Goal: Task Accomplishment & Management: Manage account settings

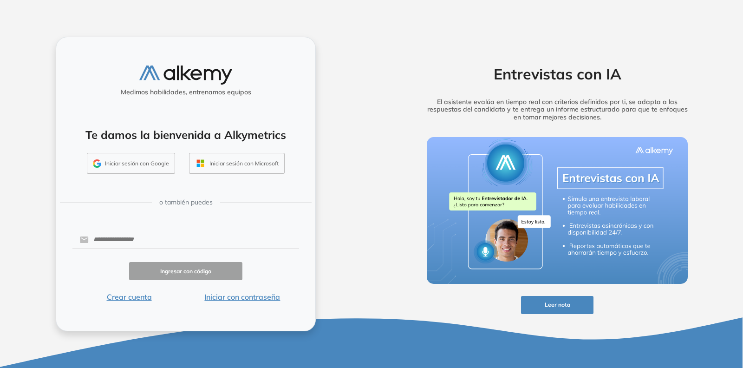
click at [118, 164] on button "Iniciar sesión con Google" at bounding box center [131, 163] width 88 height 21
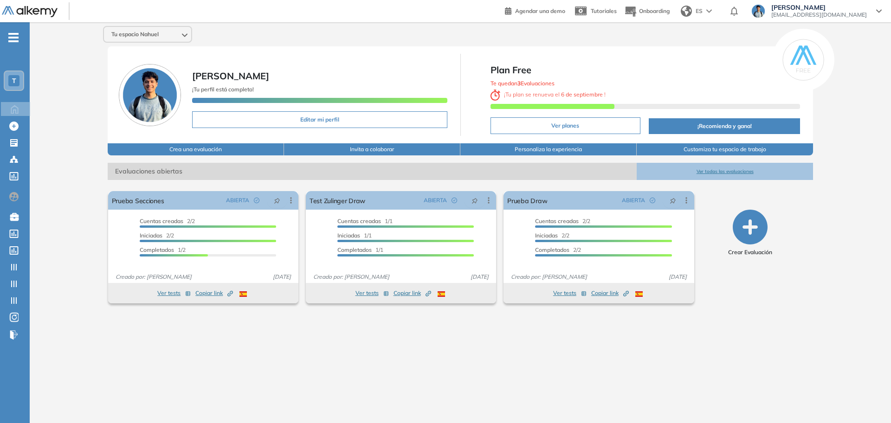
click at [18, 77] on div "T" at bounding box center [13, 80] width 11 height 11
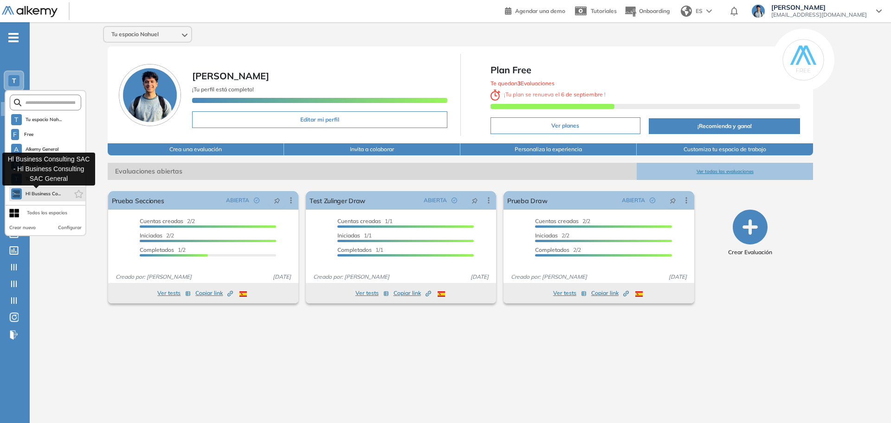
click at [46, 194] on span "Hl Business Co..." at bounding box center [44, 193] width 36 height 7
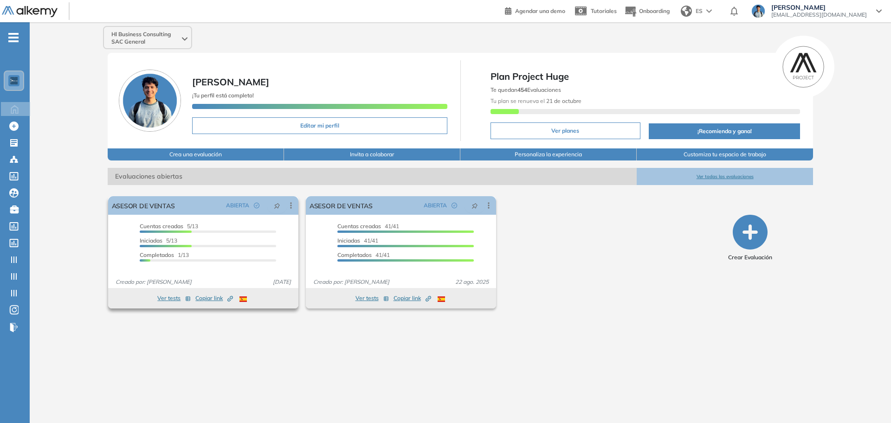
click at [220, 302] on span "Copiar link Created by potrace 1.16, written by Peter Selinger 2001-2019" at bounding box center [214, 298] width 38 height 8
click at [842, 7] on span "[PERSON_NAME]" at bounding box center [819, 7] width 96 height 7
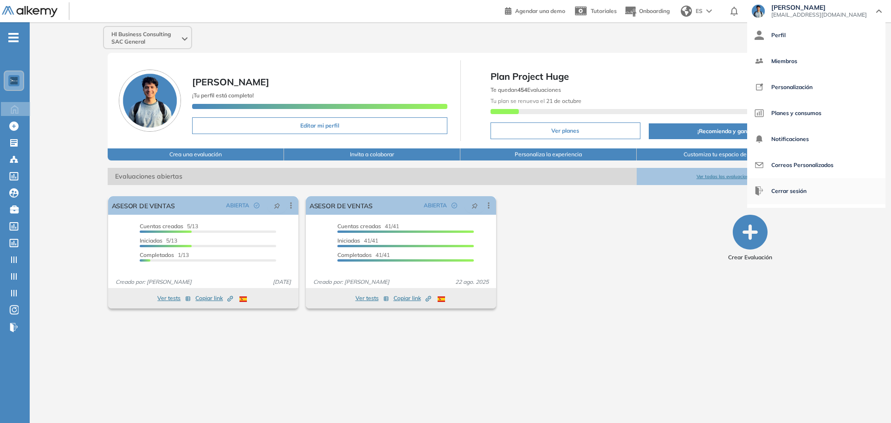
click at [807, 195] on span "Cerrar sesión" at bounding box center [788, 191] width 35 height 22
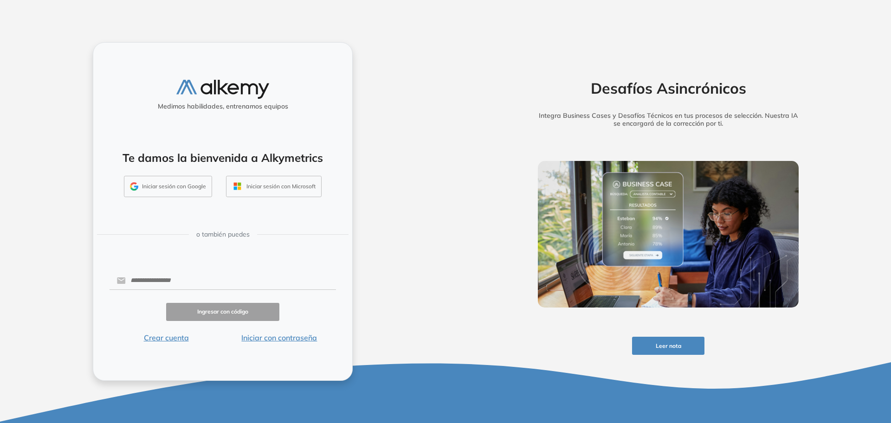
click at [144, 181] on button "Iniciar sesión con Google" at bounding box center [168, 186] width 88 height 21
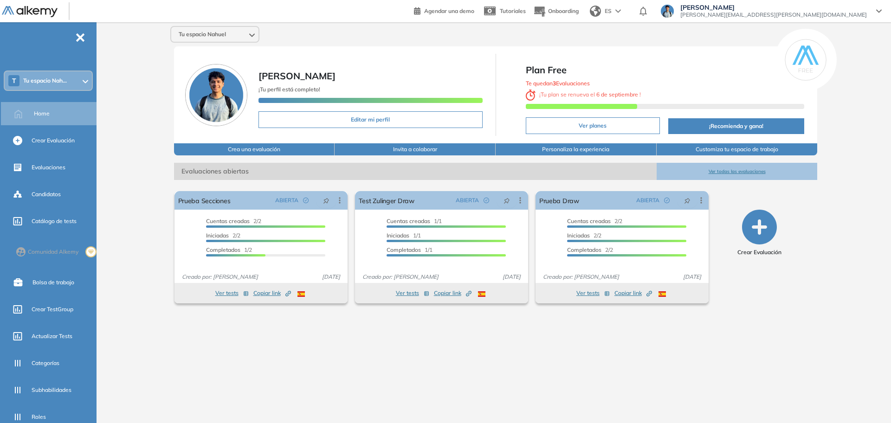
click at [87, 83] on div "T Tu espacio Nah..." at bounding box center [48, 80] width 87 height 19
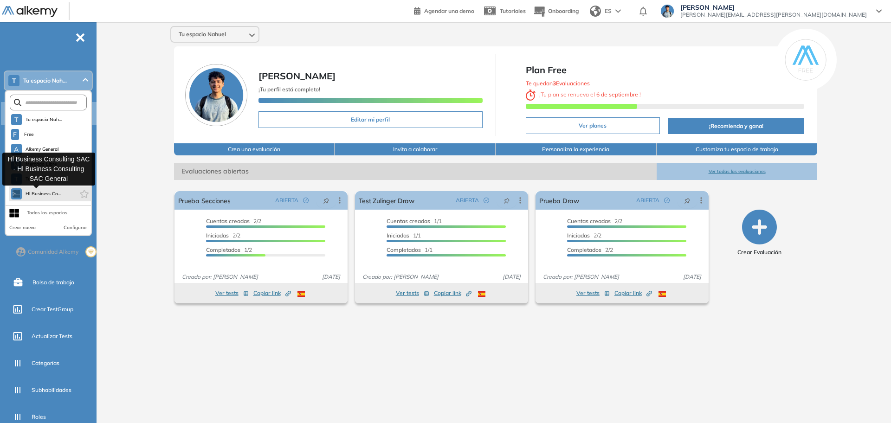
click at [57, 195] on span "Hl Business Co..." at bounding box center [44, 193] width 36 height 7
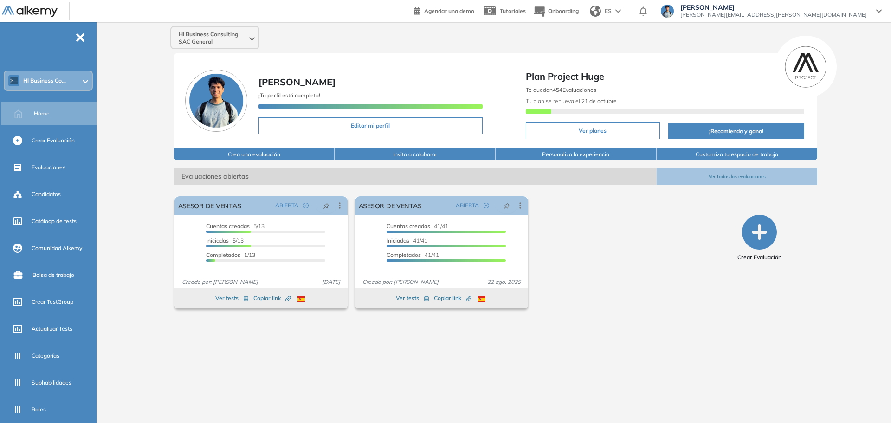
click at [24, 83] on span "Hl Business Co..." at bounding box center [44, 80] width 43 height 7
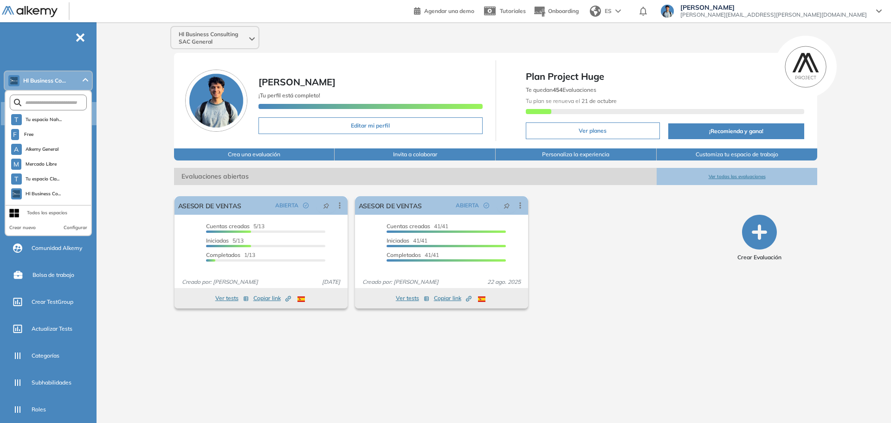
click at [32, 214] on div "Todos los espacios" at bounding box center [47, 212] width 40 height 7
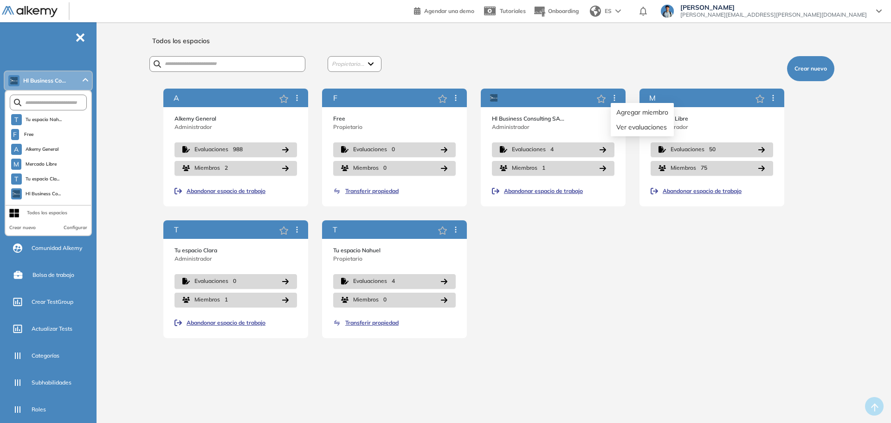
click at [614, 103] on div "Agregar miembro Ver evaluaciones" at bounding box center [642, 119] width 63 height 33
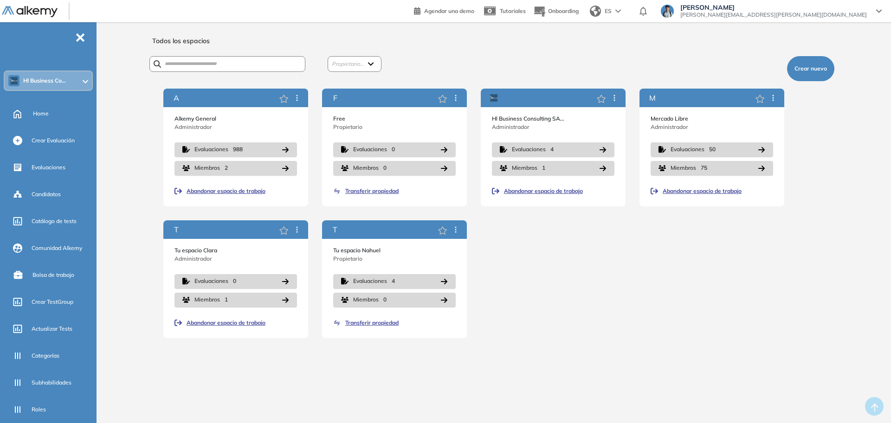
click at [563, 190] on span "Abandonar espacio de trabajo" at bounding box center [543, 191] width 79 height 8
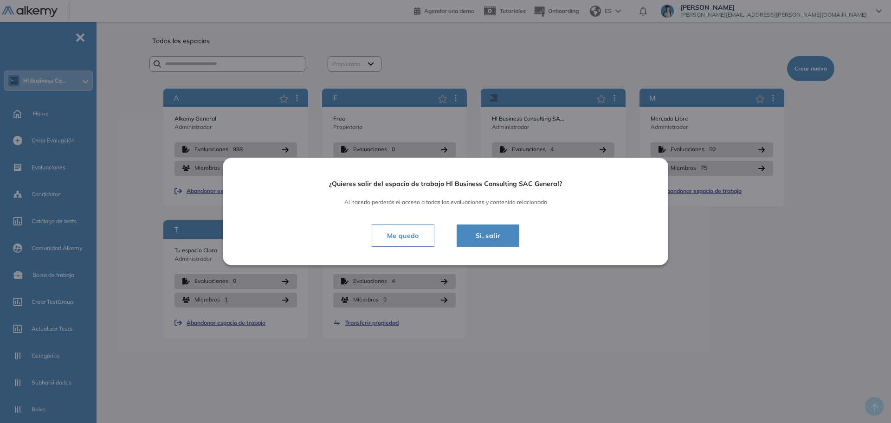
click at [484, 236] on span "Si, salir" at bounding box center [488, 235] width 40 height 11
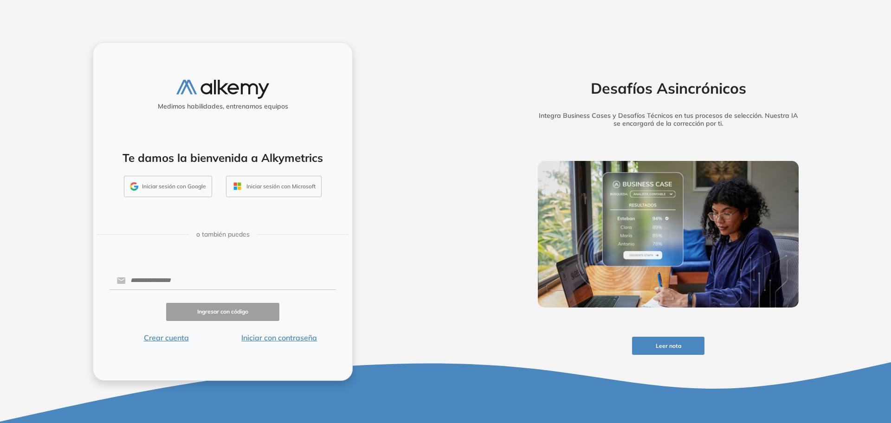
click at [207, 185] on button "Iniciar sesión con Google" at bounding box center [168, 186] width 88 height 21
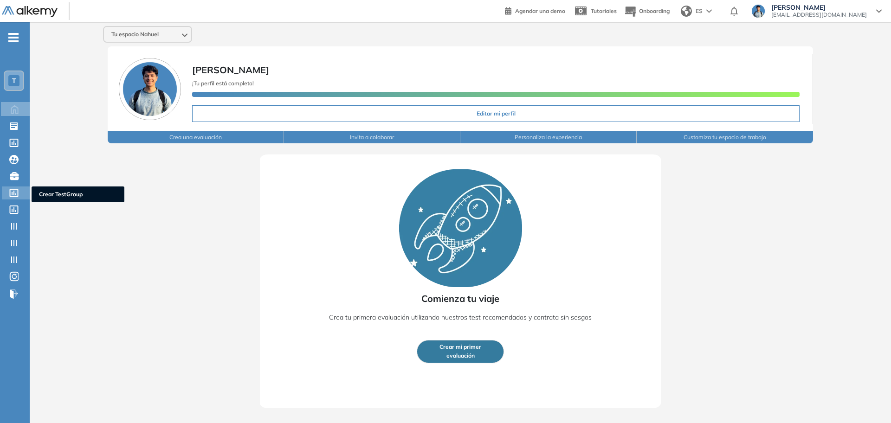
click at [20, 193] on div at bounding box center [14, 192] width 11 height 11
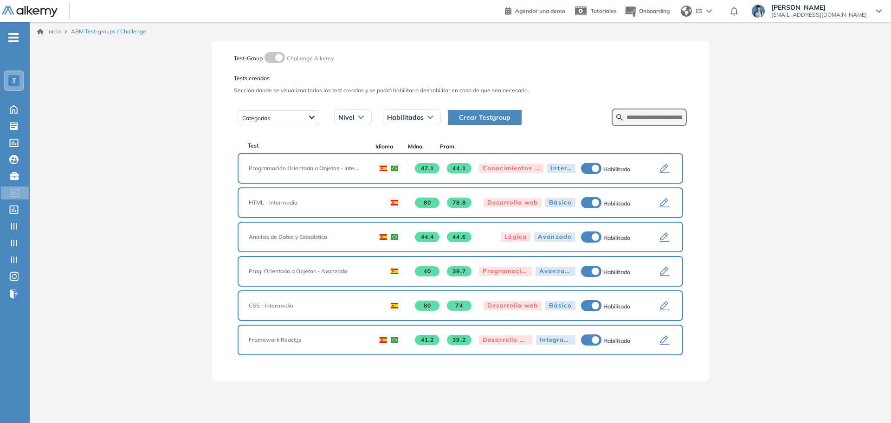
scroll to position [313, 0]
click at [272, 56] on span at bounding box center [268, 55] width 7 height 7
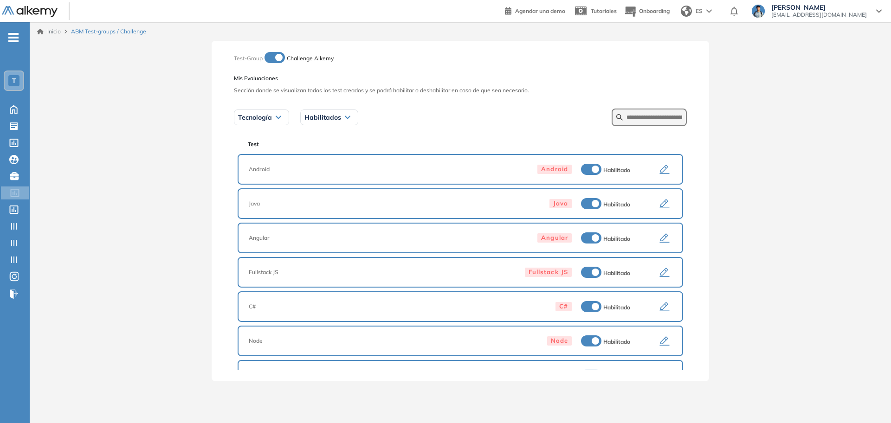
click at [665, 173] on icon "button" at bounding box center [664, 169] width 11 height 11
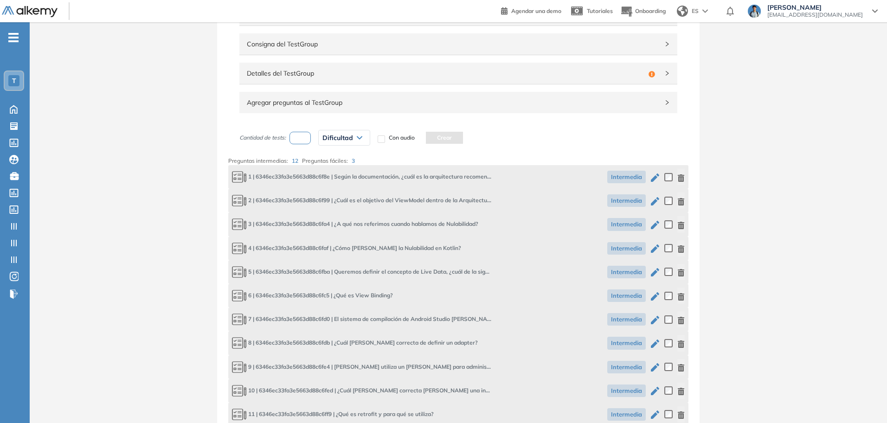
scroll to position [36, 0]
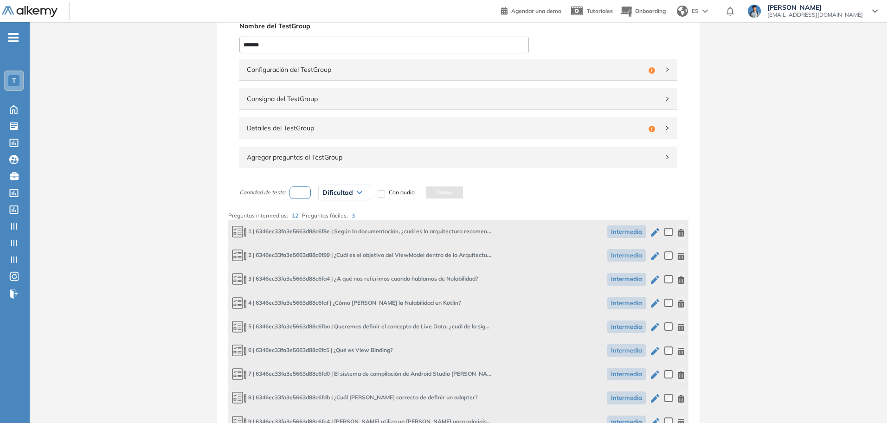
click at [315, 126] on span "Detalles del TestGroup" at bounding box center [446, 128] width 398 height 10
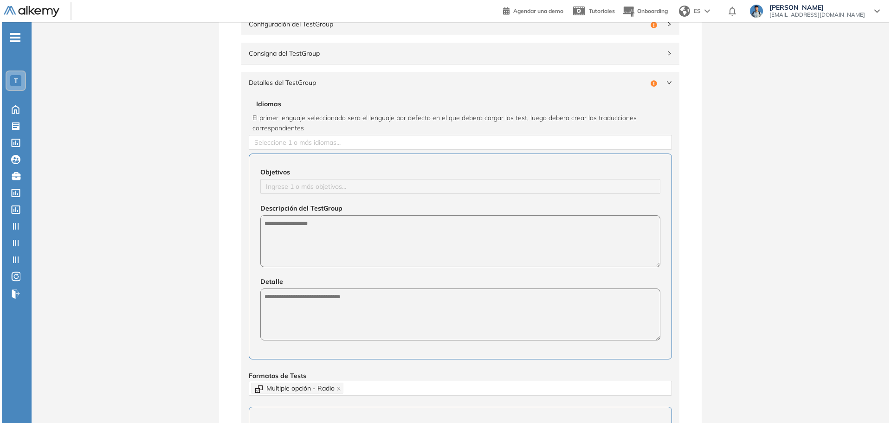
scroll to position [0, 0]
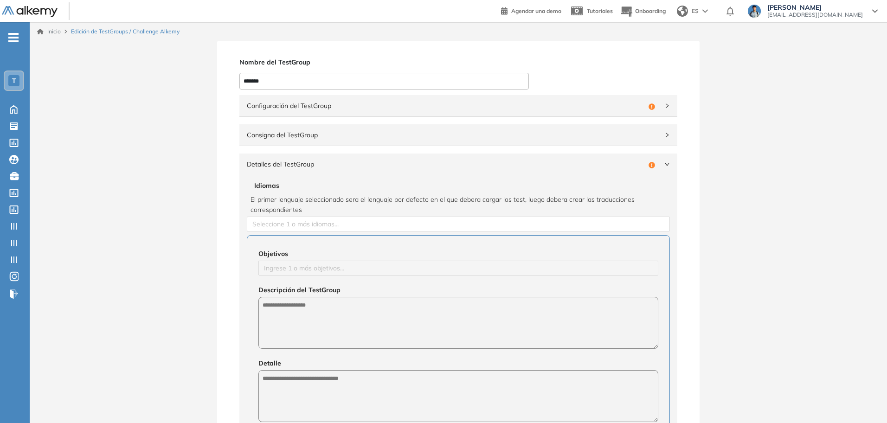
click at [103, 34] on span "Edición de TestGroups / Challenge Alkemy" at bounding box center [125, 31] width 109 height 8
click at [18, 195] on icon at bounding box center [14, 193] width 9 height 8
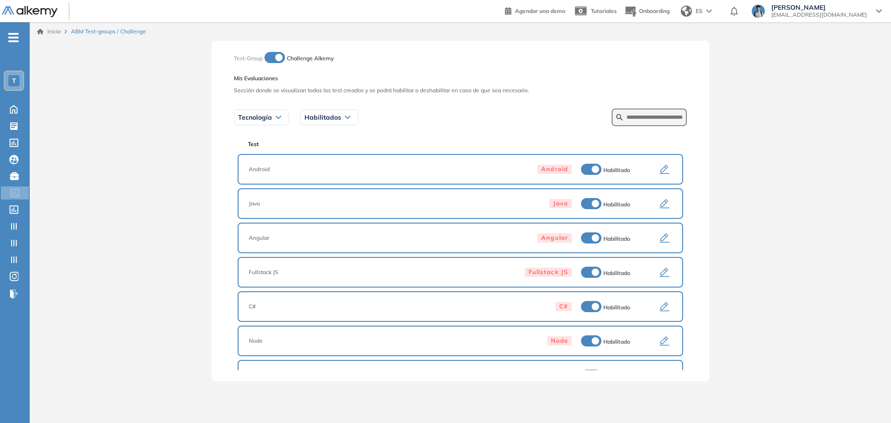
click at [272, 58] on span at bounding box center [268, 55] width 7 height 7
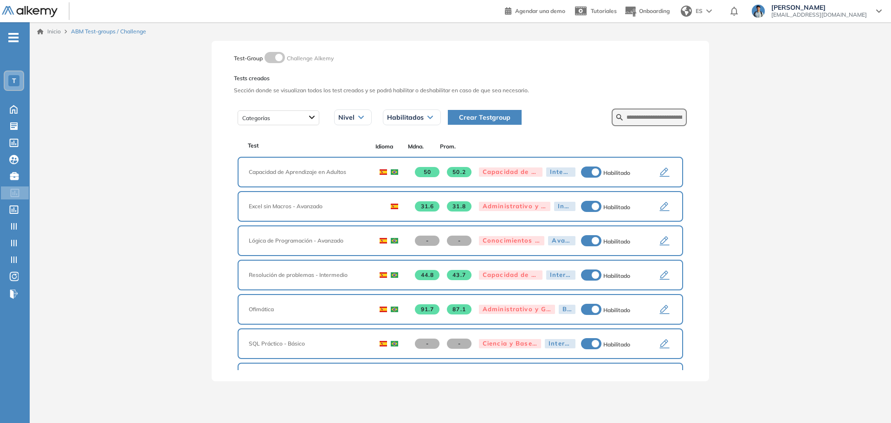
click at [13, 83] on span "T" at bounding box center [14, 80] width 4 height 7
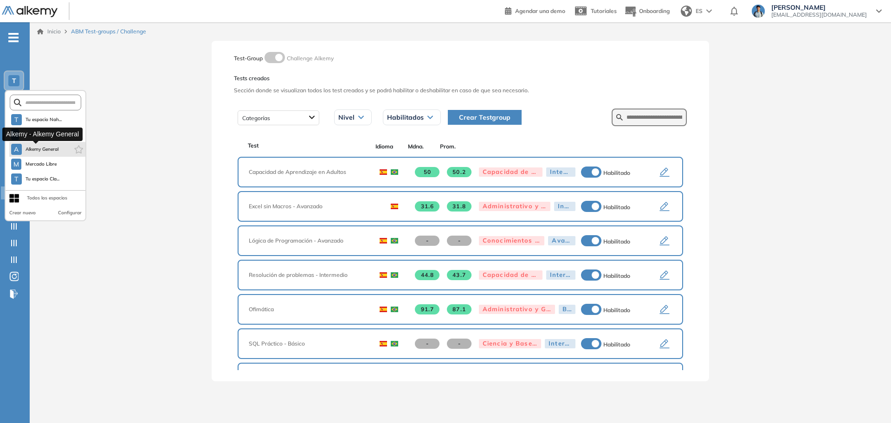
click at [52, 149] on span "Alkemy General" at bounding box center [42, 149] width 33 height 7
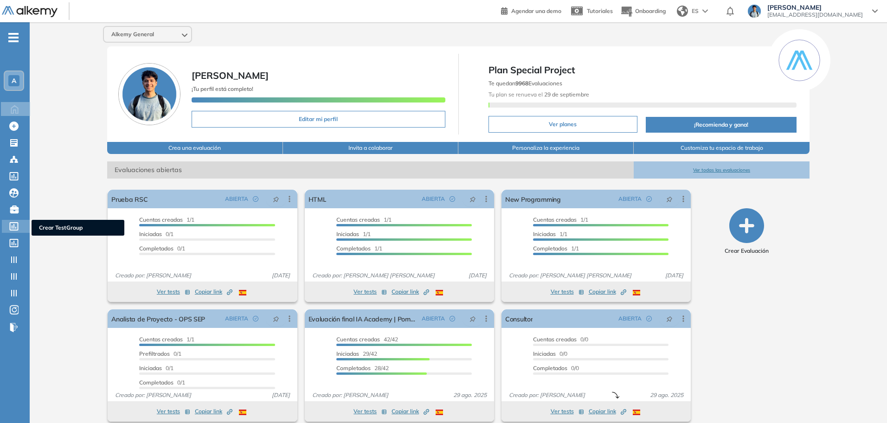
click at [16, 227] on icon at bounding box center [14, 226] width 9 height 8
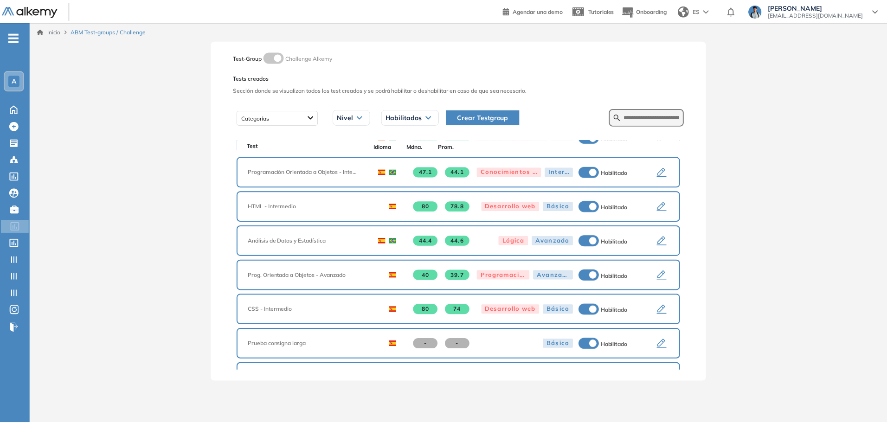
scroll to position [324, 0]
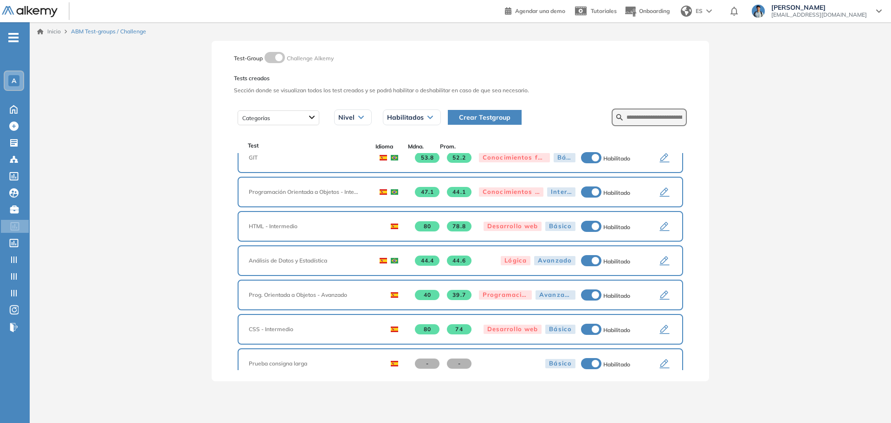
click at [662, 294] on icon "button" at bounding box center [665, 295] width 10 height 9
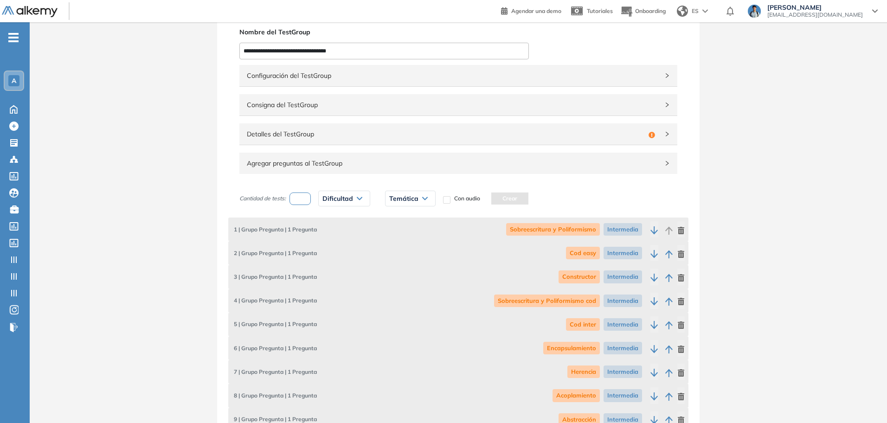
scroll to position [58, 0]
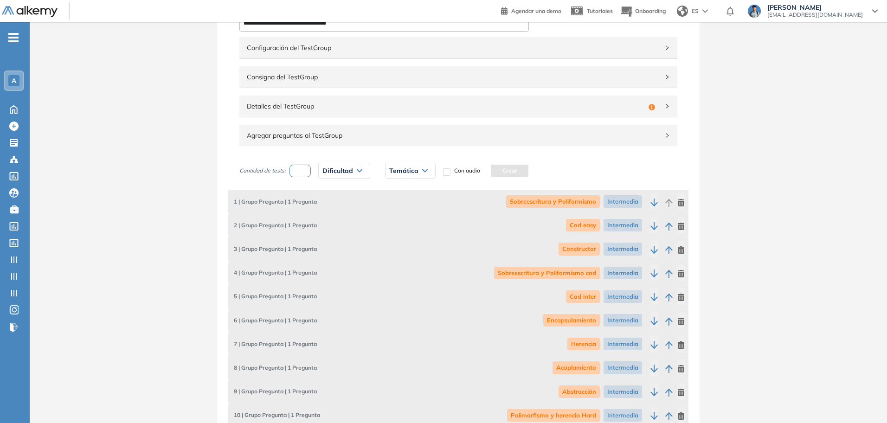
click at [347, 107] on span "Detalles del TestGroup" at bounding box center [446, 106] width 398 height 10
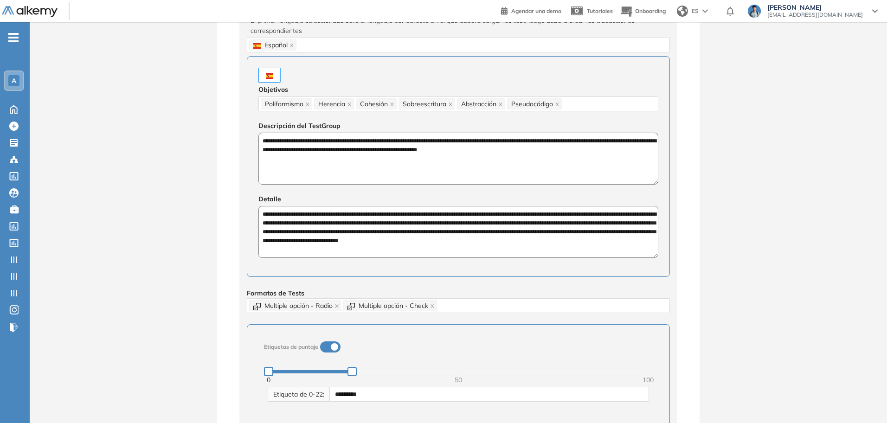
scroll to position [116, 0]
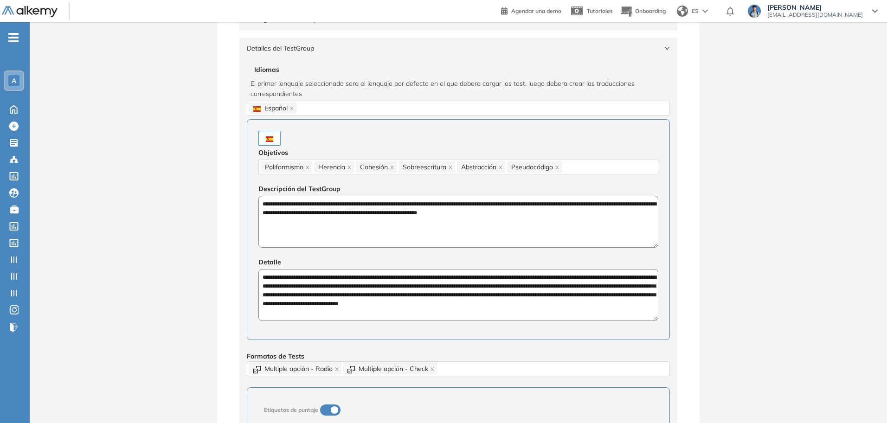
click at [521, 47] on span "Detalles del TestGroup" at bounding box center [453, 48] width 412 height 10
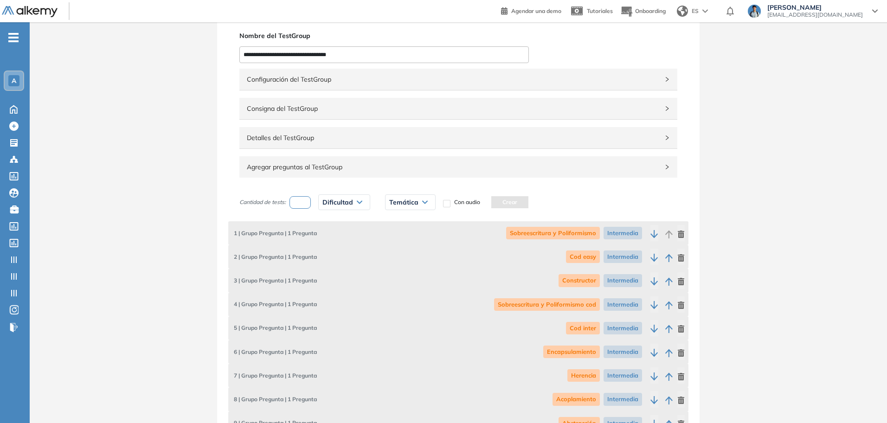
scroll to position [0, 0]
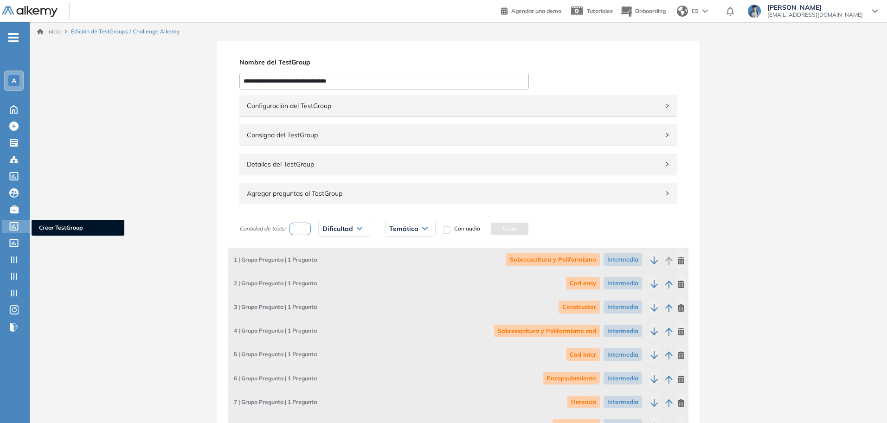
click at [20, 228] on div at bounding box center [14, 225] width 11 height 11
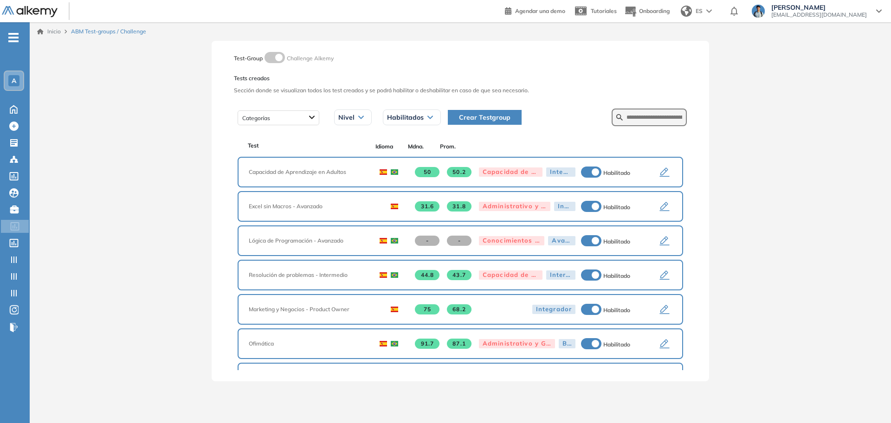
click at [664, 171] on icon "button" at bounding box center [664, 172] width 11 height 11
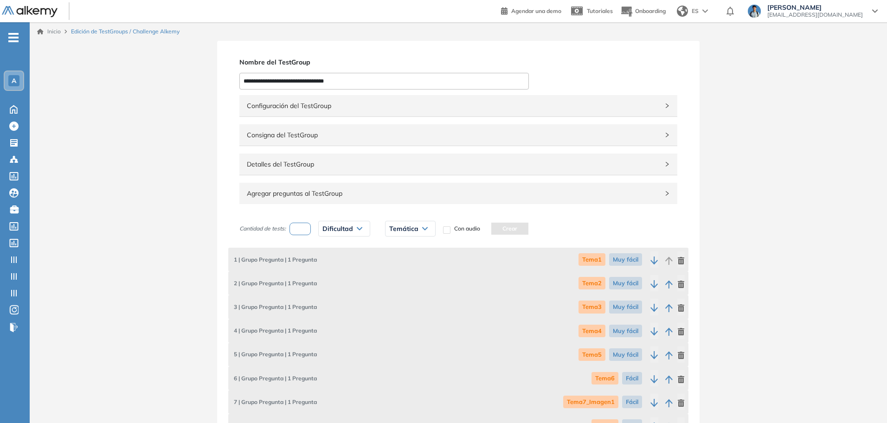
click at [390, 162] on span "Detalles del TestGroup" at bounding box center [453, 164] width 412 height 10
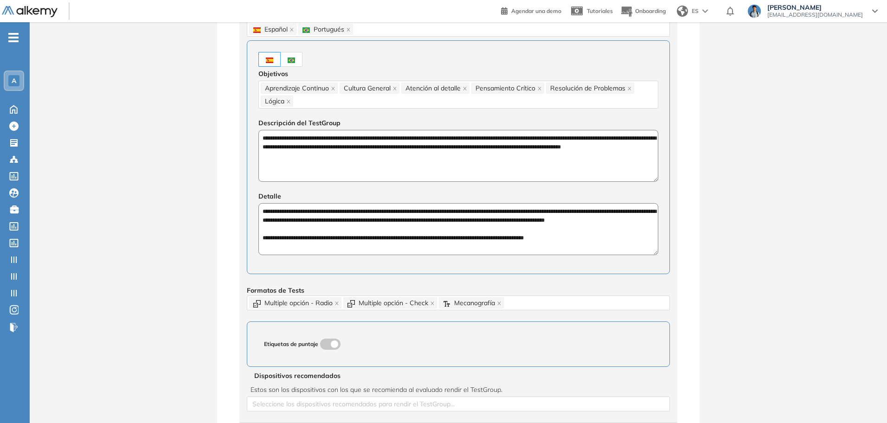
scroll to position [406, 0]
